Goal: Task Accomplishment & Management: Use online tool/utility

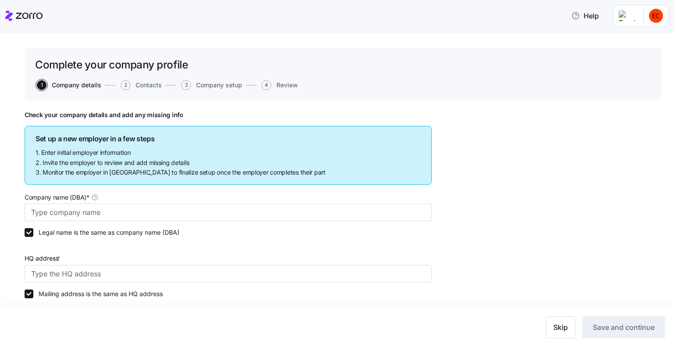
click at [6, 14] on icon at bounding box center [23, 16] width 37 height 11
type input "Allegeant LLC"
type input "1954 Greenspring Dr suite 640, Timonium, MD 21093, USA"
type input "640955384"
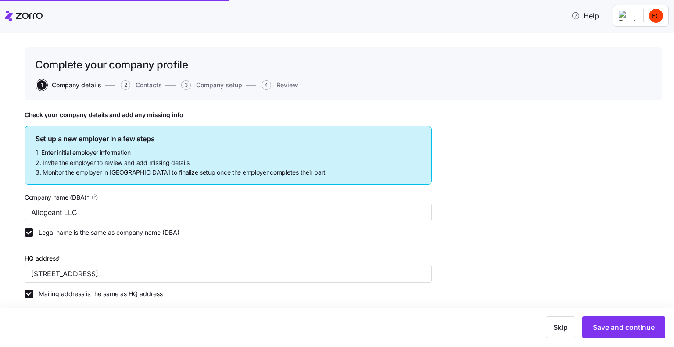
type input "Limited liability partnership"
type input "52512 - Health and Welfare Funds"
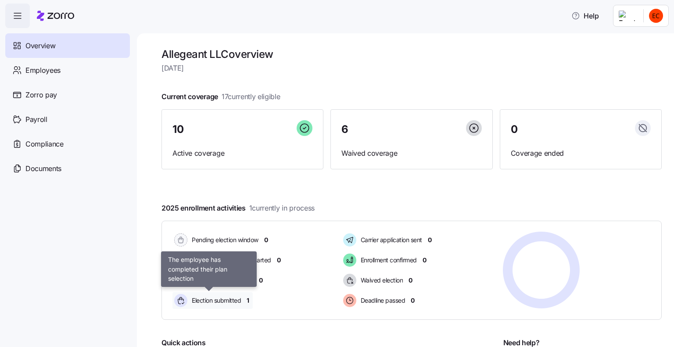
click at [228, 301] on span "Election submitted" at bounding box center [215, 300] width 52 height 9
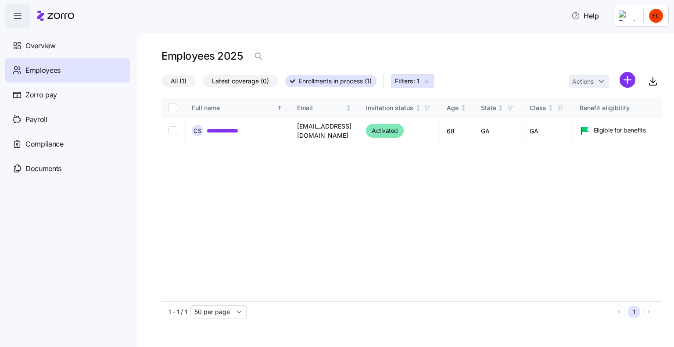
click at [14, 14] on icon "button" at bounding box center [17, 16] width 11 height 11
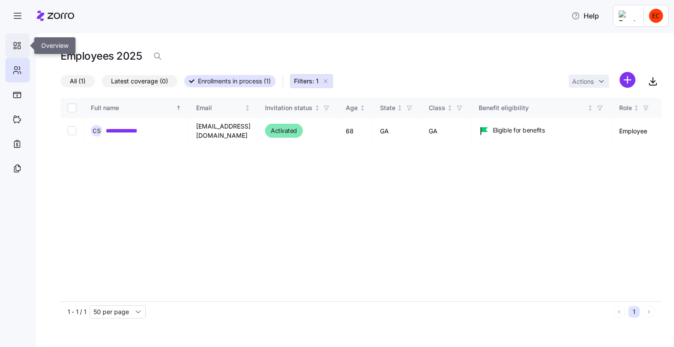
click at [18, 43] on icon at bounding box center [19, 44] width 3 height 2
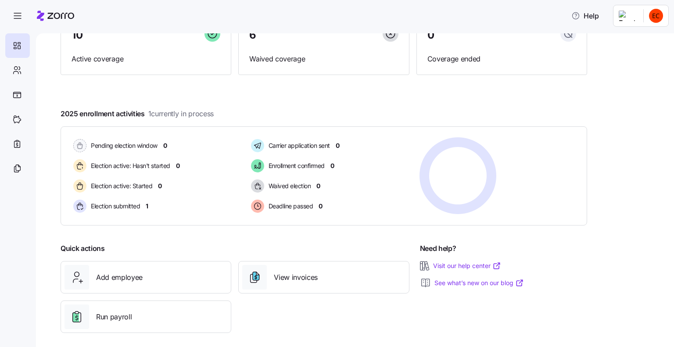
scroll to position [100, 0]
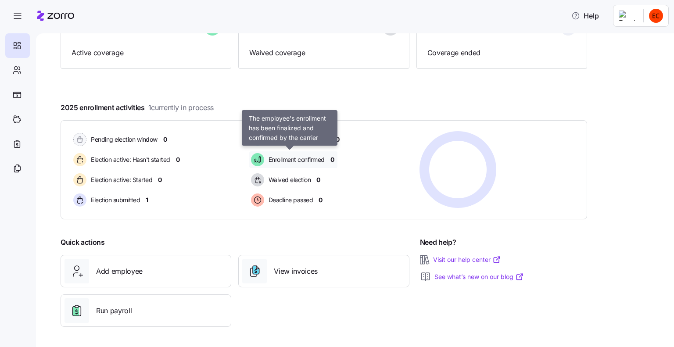
click at [301, 156] on span "Enrollment confirmed" at bounding box center [295, 159] width 59 height 9
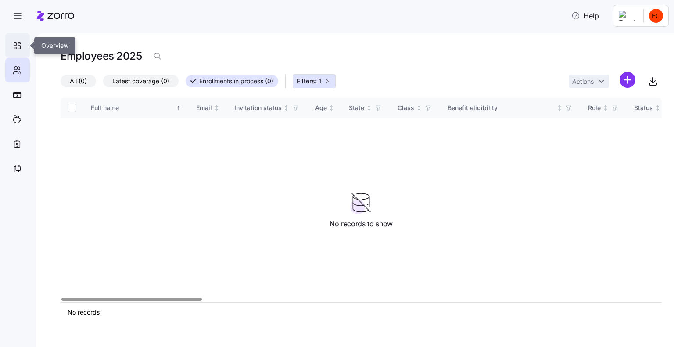
click at [15, 40] on icon at bounding box center [17, 45] width 10 height 11
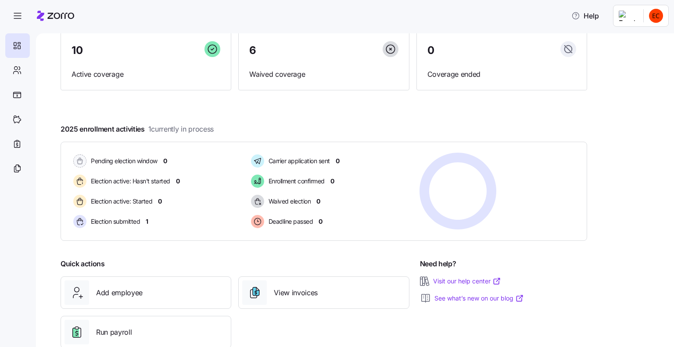
scroll to position [88, 0]
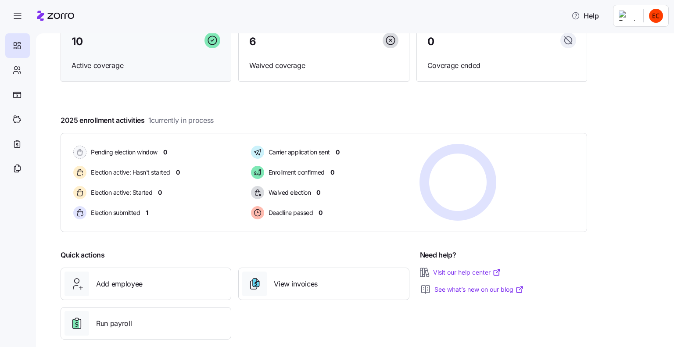
click at [110, 62] on span "Active coverage" at bounding box center [146, 65] width 149 height 11
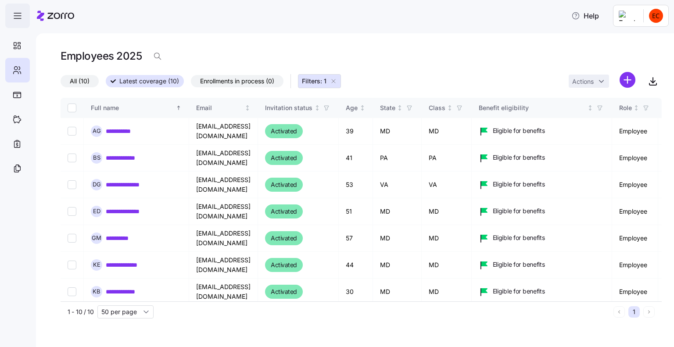
click at [12, 13] on span "button" at bounding box center [18, 16] width 24 height 24
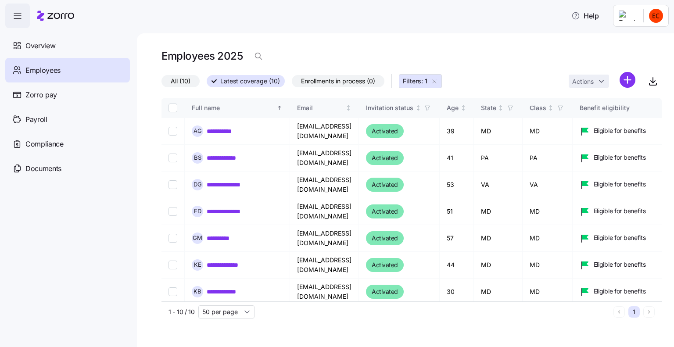
click at [17, 14] on icon "button" at bounding box center [17, 16] width 11 height 11
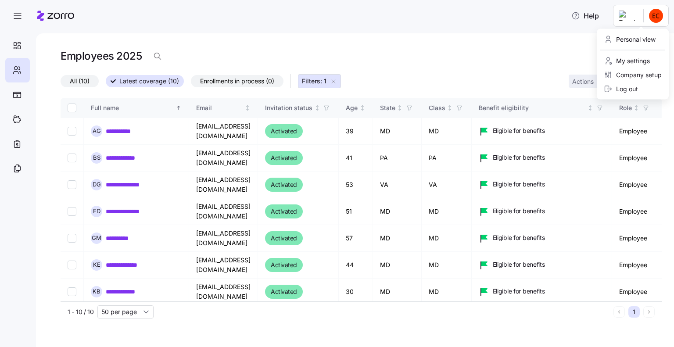
click at [657, 15] on html "**********" at bounding box center [337, 171] width 674 height 342
click at [626, 86] on div "Log out" at bounding box center [621, 89] width 34 height 10
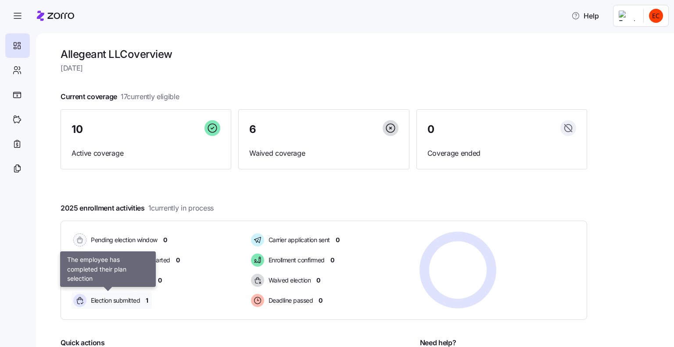
click at [133, 297] on span "Election submitted" at bounding box center [114, 300] width 52 height 9
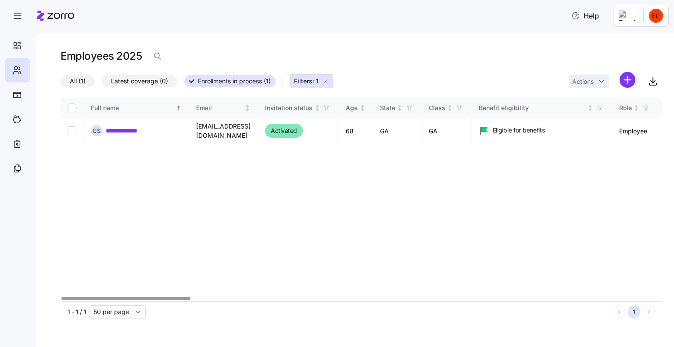
click at [329, 79] on icon "button" at bounding box center [325, 81] width 7 height 7
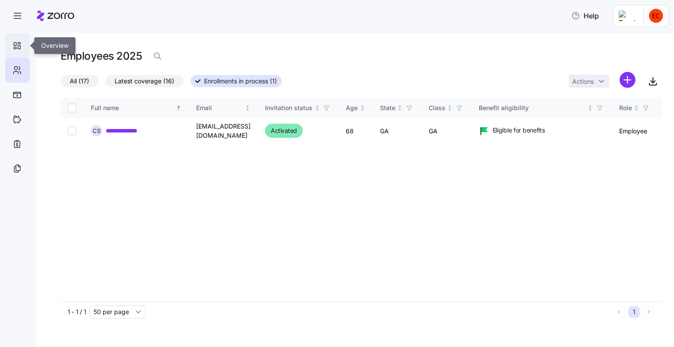
click at [19, 46] on icon at bounding box center [19, 47] width 3 height 3
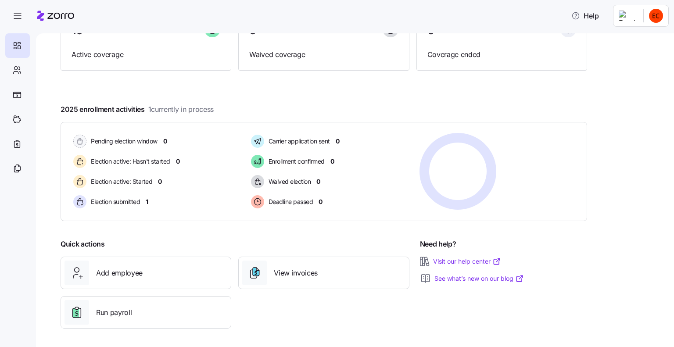
scroll to position [100, 0]
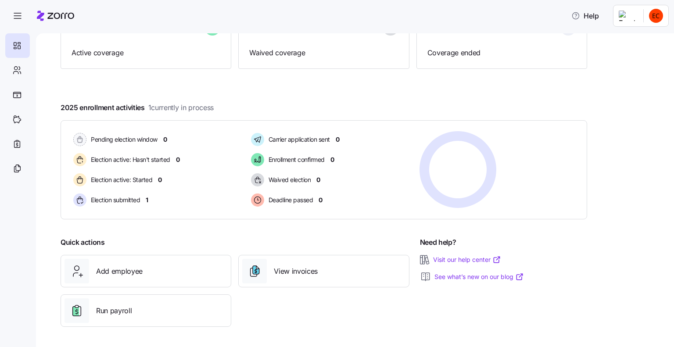
click at [635, 14] on html "Help Allegeant LLC overview Wednesday, October 1 Current coverage 17 currently …" at bounding box center [337, 171] width 674 height 342
click at [630, 91] on div "Log out" at bounding box center [621, 89] width 34 height 10
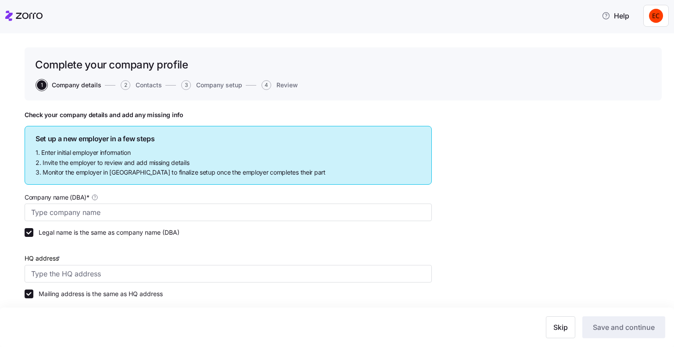
type input "Allegeant LLC"
type input "1954 Greenspring Dr suite 640, Timonium, MD 21093, USA"
type input "640955384"
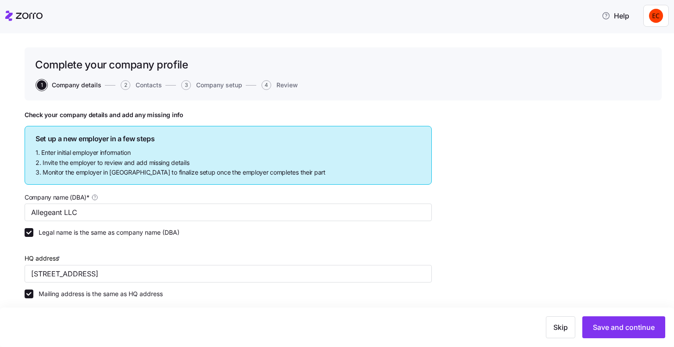
type input "Limited liability partnership"
type input "52512 - Health and Welfare Funds"
click at [12, 21] on icon at bounding box center [23, 16] width 37 height 11
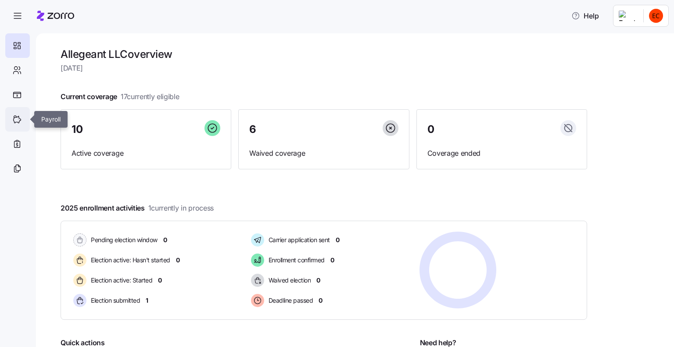
click at [18, 123] on icon at bounding box center [17, 119] width 7 height 7
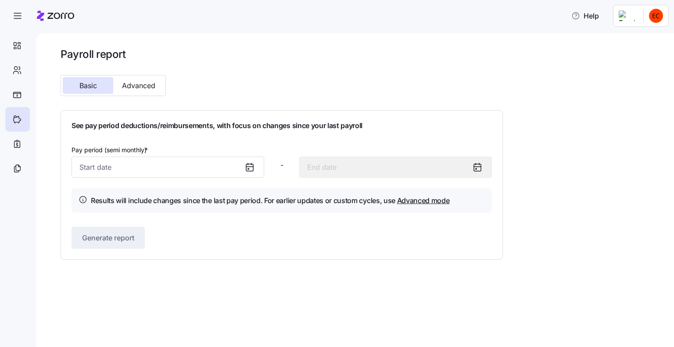
click at [250, 168] on icon at bounding box center [249, 167] width 11 height 11
click at [139, 170] on input "Pay period (semi monthly) *" at bounding box center [168, 167] width 193 height 21
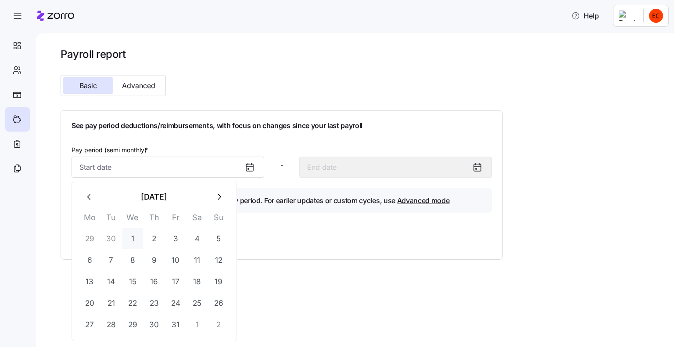
click at [135, 238] on button "1" at bounding box center [132, 238] width 21 height 21
type input "October 1, 2025"
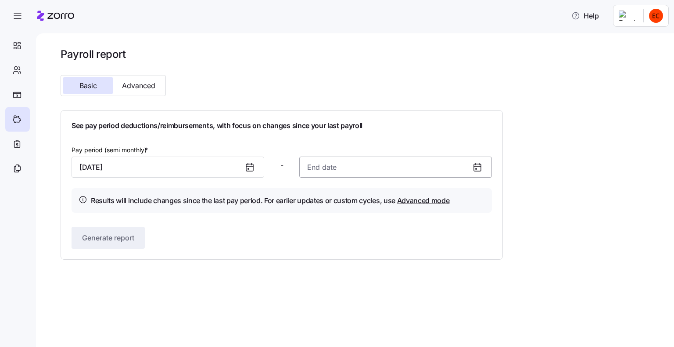
click at [314, 164] on input at bounding box center [395, 167] width 193 height 21
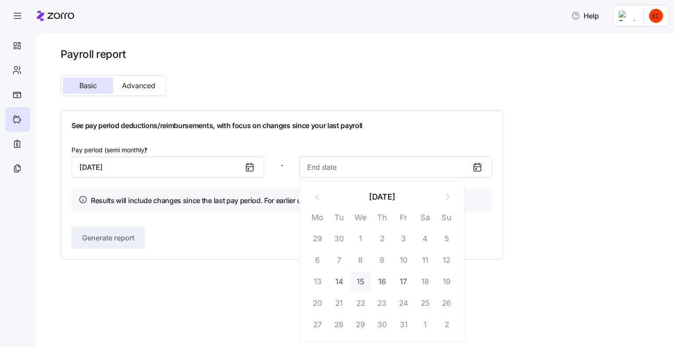
click at [360, 282] on button "15" at bounding box center [360, 281] width 21 height 21
type input "October 15, 2025"
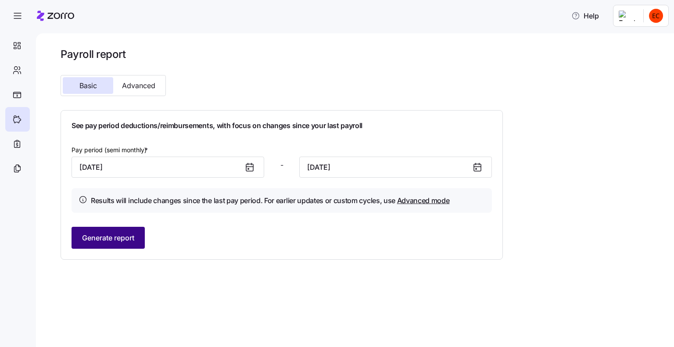
click at [98, 240] on span "Generate report" at bounding box center [108, 238] width 52 height 11
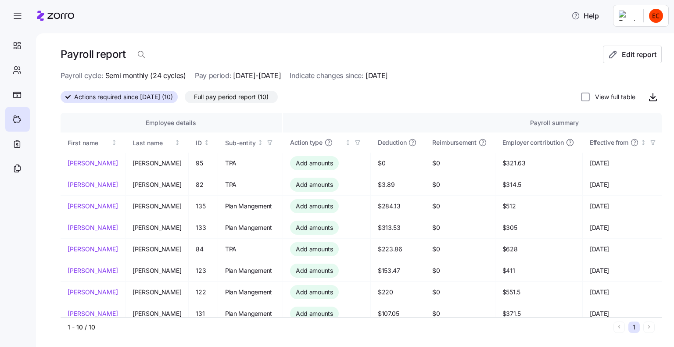
click at [657, 18] on html "Help Payroll report Edit report Payroll cycle: Semi monthly (24 cycles) Pay per…" at bounding box center [337, 171] width 674 height 342
click at [624, 86] on div "Log out" at bounding box center [621, 89] width 34 height 10
